Goal: Information Seeking & Learning: Learn about a topic

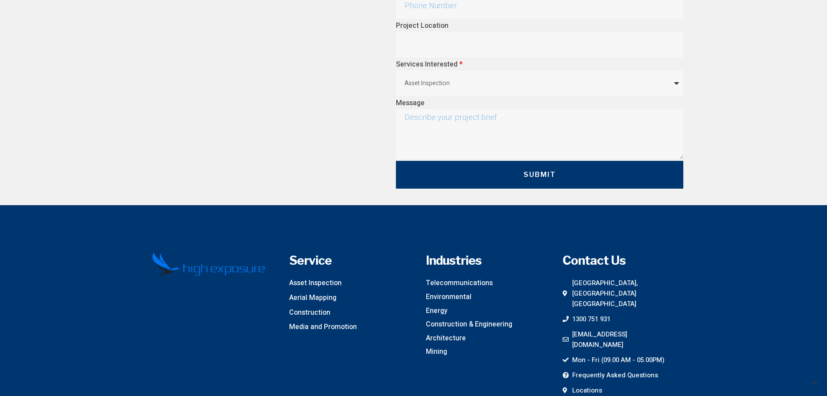
scroll to position [3387, 0]
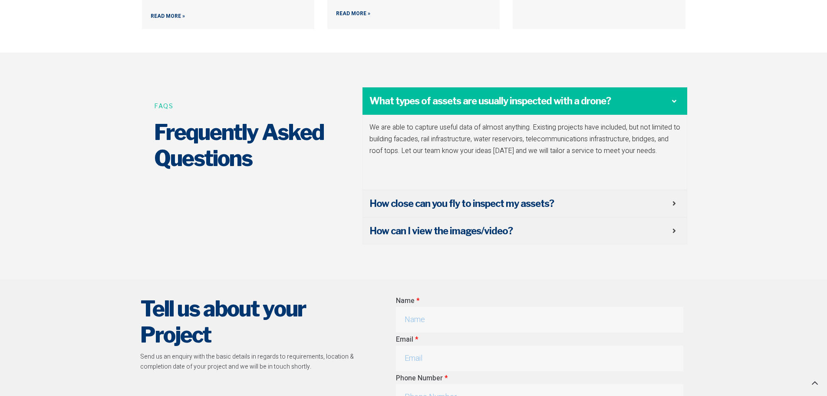
click at [675, 99] on icon at bounding box center [674, 100] width 7 height 3
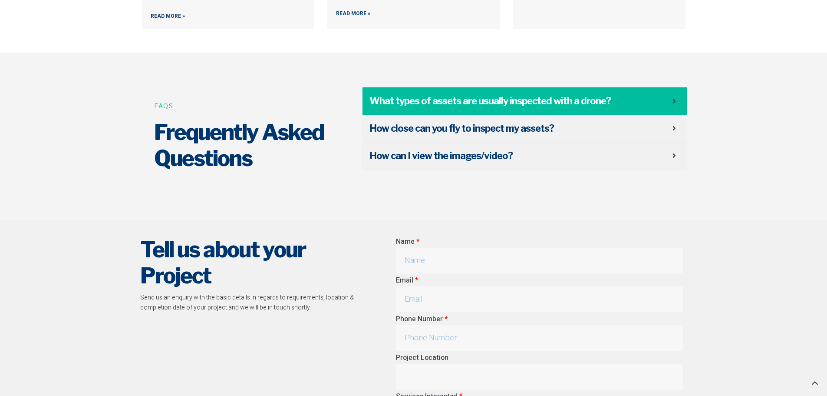
click at [670, 94] on span "What types of assets are usually inspected with a drone?" at bounding box center [521, 100] width 303 height 13
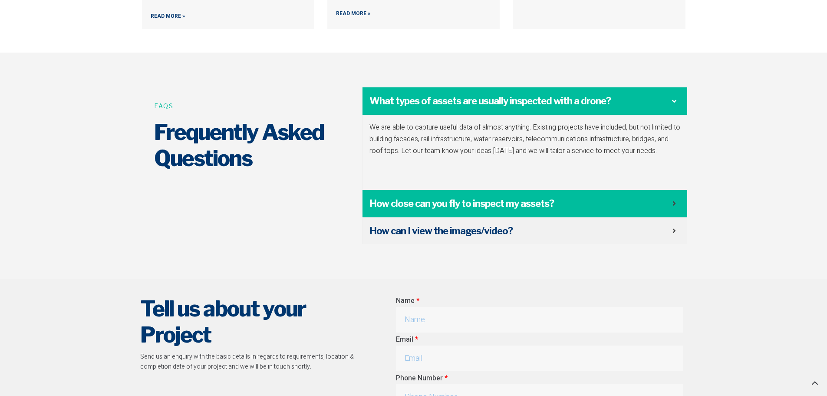
click at [676, 200] on icon at bounding box center [674, 203] width 3 height 7
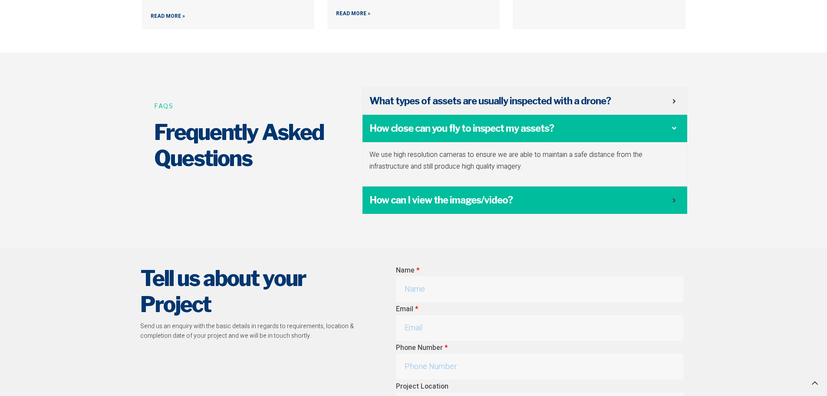
click at [673, 197] on icon at bounding box center [674, 200] width 3 height 7
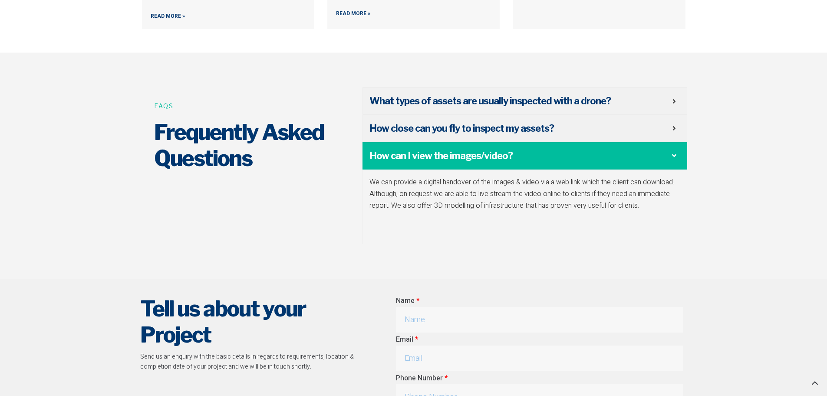
click at [676, 154] on icon at bounding box center [674, 155] width 7 height 3
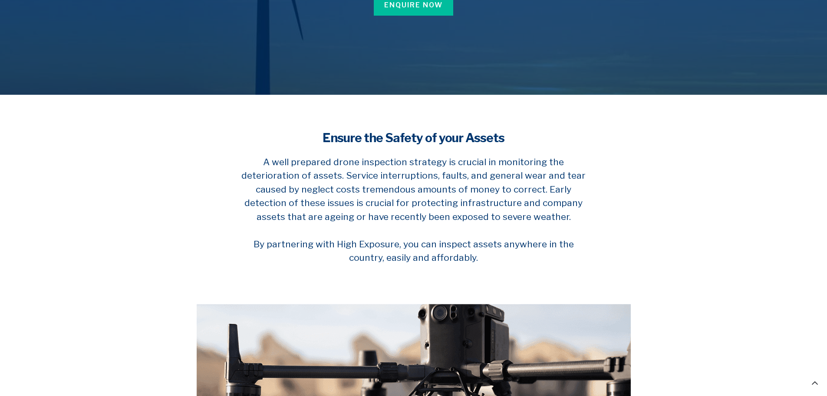
scroll to position [0, 0]
